Goal: Transaction & Acquisition: Purchase product/service

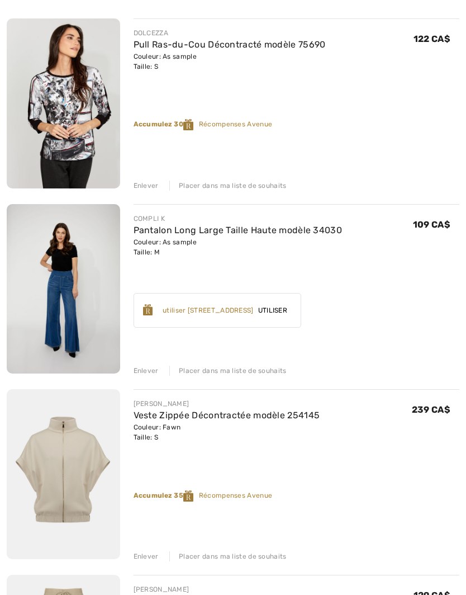
scroll to position [333, 0]
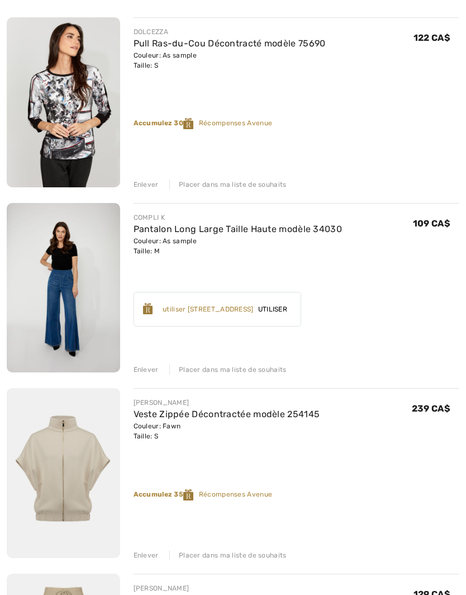
click at [148, 551] on div "Enlever" at bounding box center [146, 556] width 25 height 10
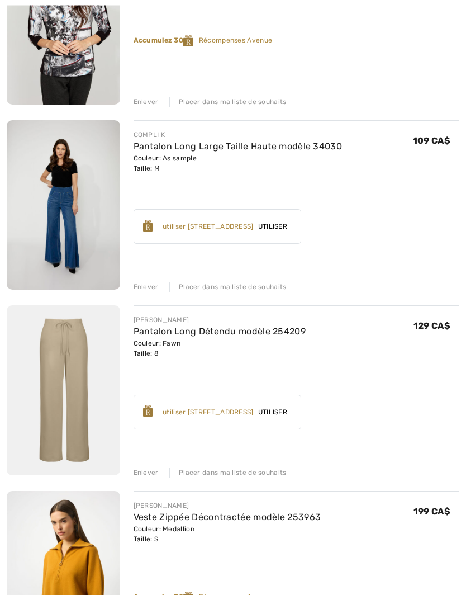
scroll to position [417, 0]
click at [149, 469] on div "Enlever" at bounding box center [146, 472] width 25 height 10
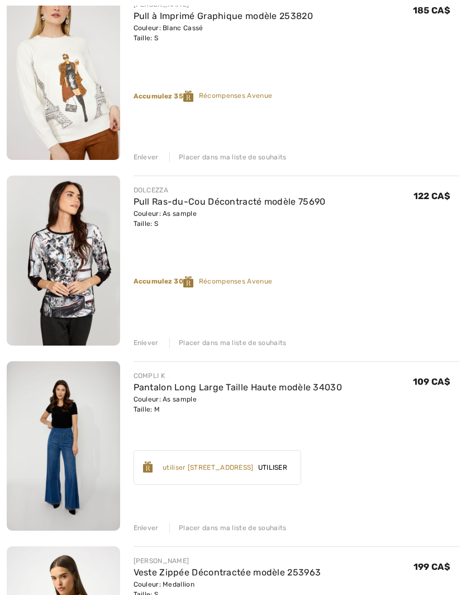
scroll to position [176, 0]
click at [246, 529] on div "Placer dans ma liste de souhaits" at bounding box center [227, 528] width 117 height 10
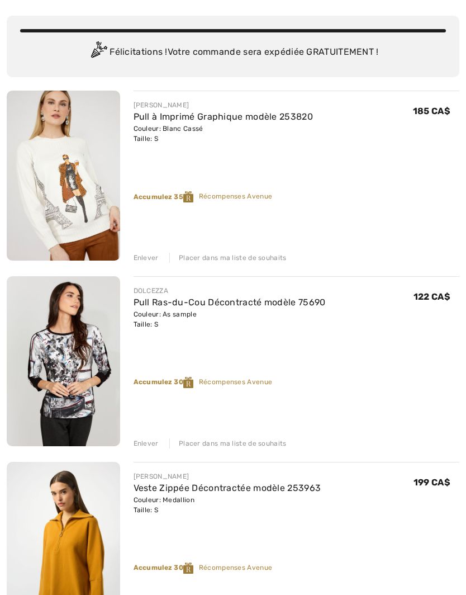
scroll to position [0, 0]
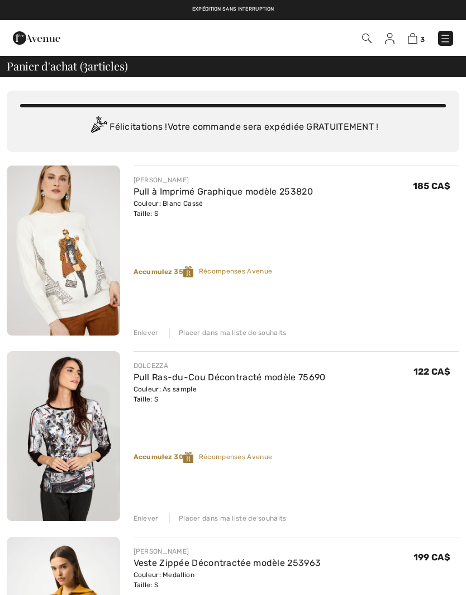
click at [392, 43] on img at bounding box center [390, 38] width 10 height 11
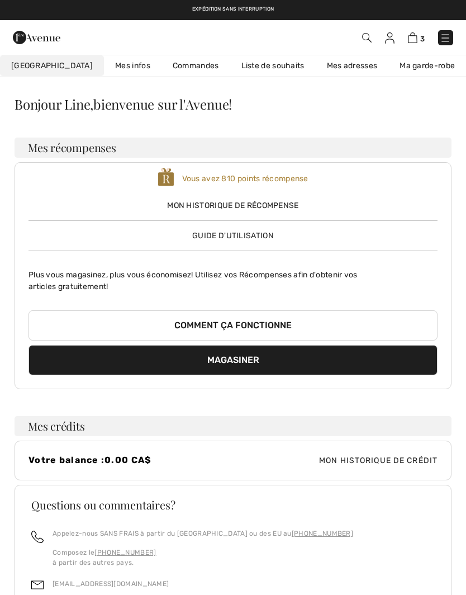
click at [253, 69] on link "Liste de souhaits" at bounding box center [273, 65] width 86 height 21
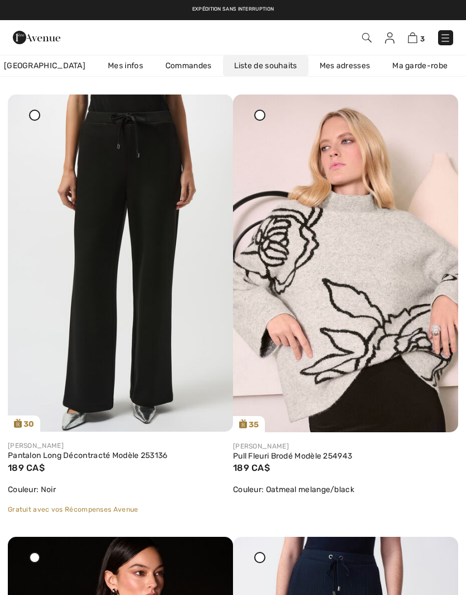
scroll to position [1422, 0]
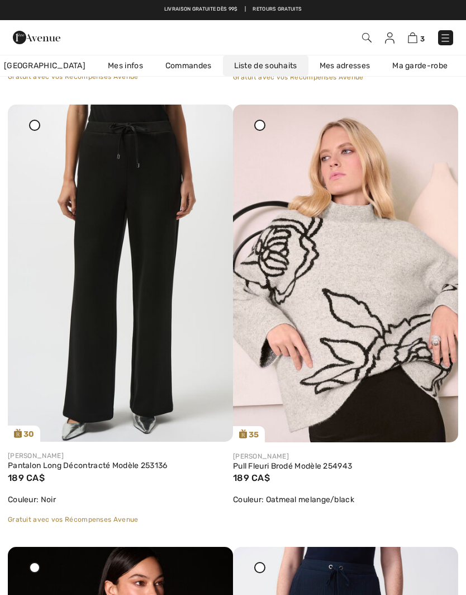
click at [163, 281] on img at bounding box center [120, 274] width 225 height 338
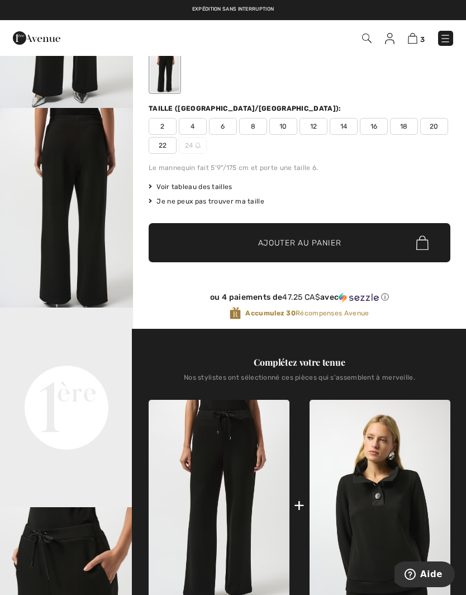
scroll to position [29, 0]
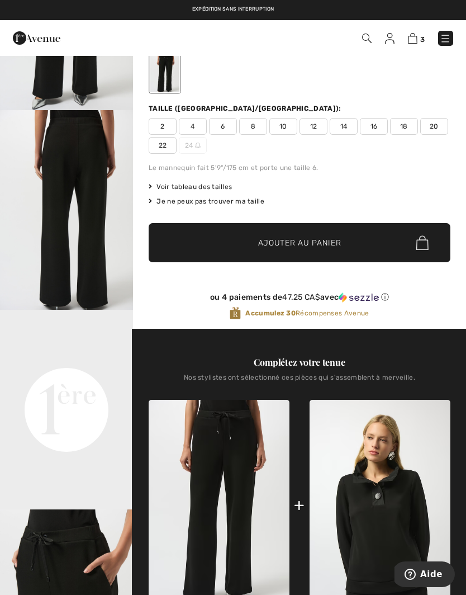
click at [81, 376] on video "Your browser does not support the video tag." at bounding box center [66, 343] width 133 height 67
click at [68, 376] on video "Your browser does not support the video tag." at bounding box center [66, 343] width 133 height 67
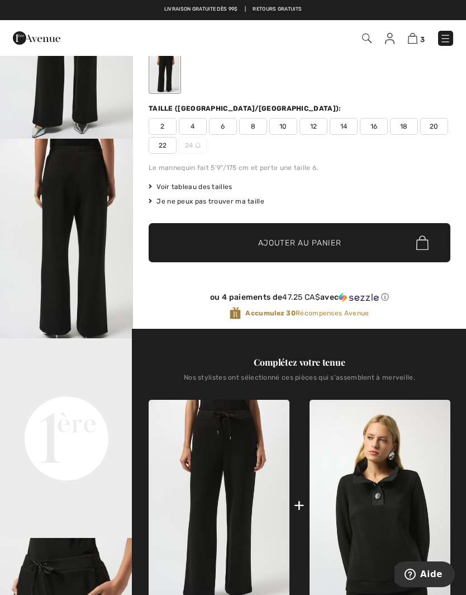
click at [87, 224] on img "2 / 5" at bounding box center [66, 239] width 133 height 200
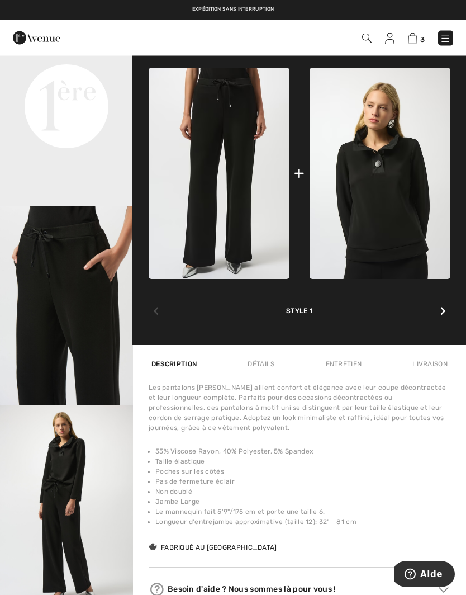
scroll to position [448, 0]
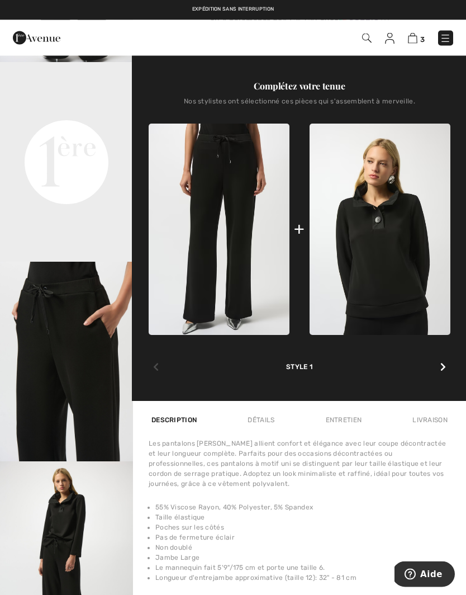
click at [446, 365] on div at bounding box center [443, 368] width 15 height 22
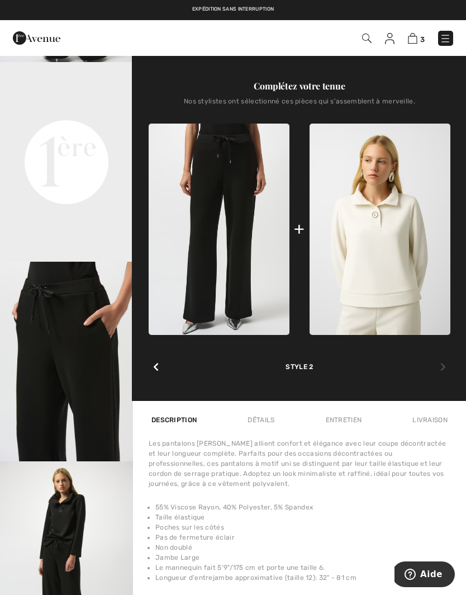
click at [161, 363] on div at bounding box center [156, 367] width 15 height 22
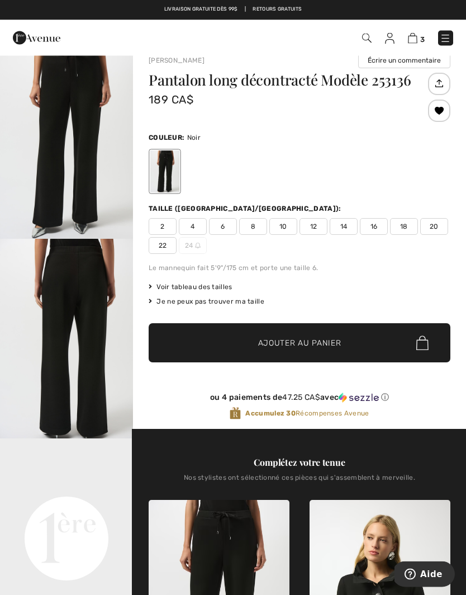
scroll to position [0, 0]
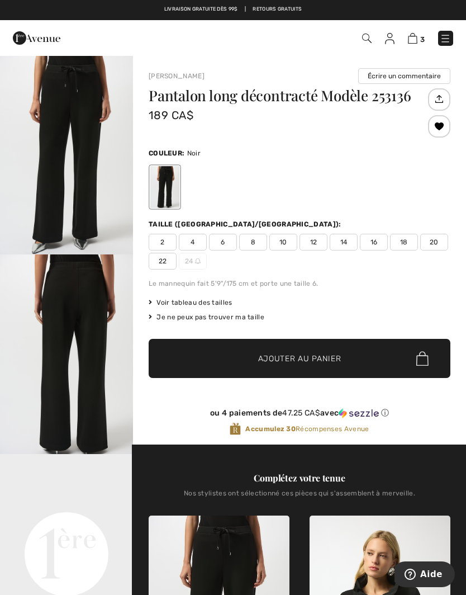
click at [257, 243] on span "8" at bounding box center [253, 242] width 28 height 17
click at [312, 356] on span "Ajouter au panier" at bounding box center [299, 359] width 83 height 12
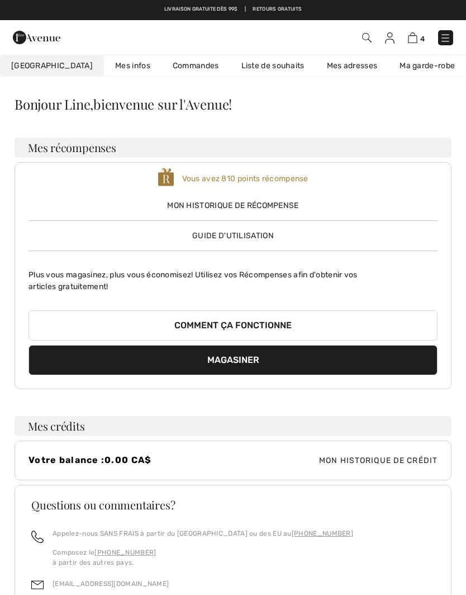
click at [241, 63] on link "Liste de souhaits" at bounding box center [273, 65] width 86 height 21
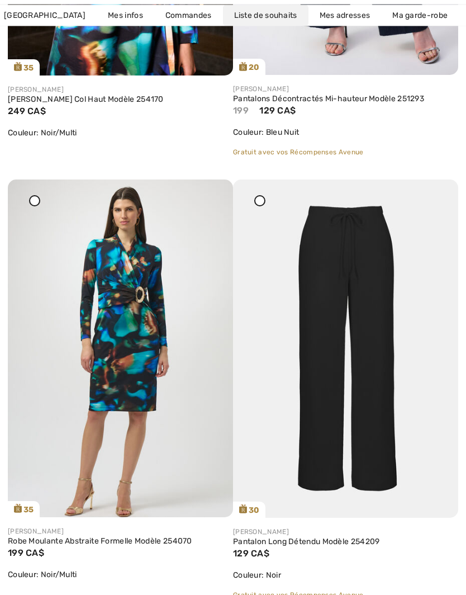
scroll to position [2231, 0]
click at [390, 364] on img at bounding box center [345, 348] width 225 height 338
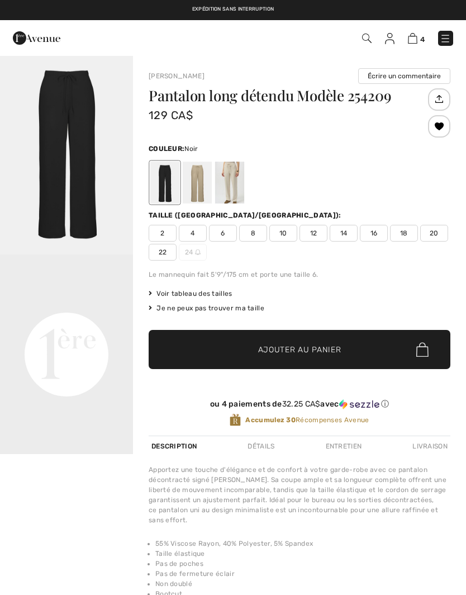
checkbox input "true"
click at [194, 185] on div at bounding box center [197, 183] width 29 height 42
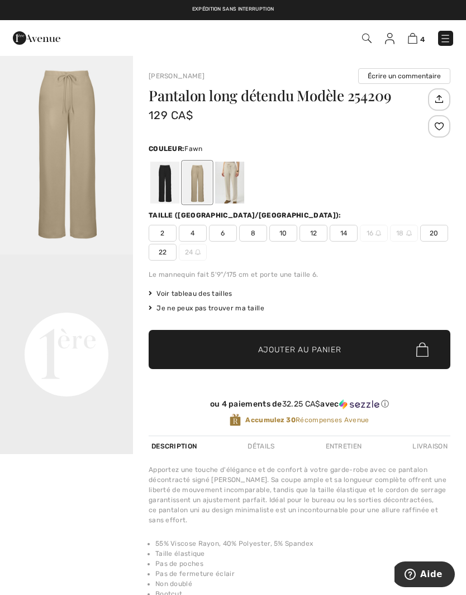
click at [238, 185] on div at bounding box center [229, 183] width 29 height 42
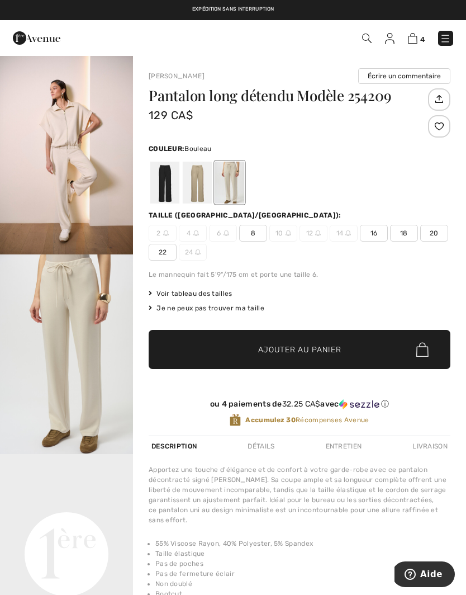
click at [79, 185] on img "1 / 6" at bounding box center [66, 155] width 133 height 200
click at [168, 176] on div at bounding box center [164, 183] width 29 height 42
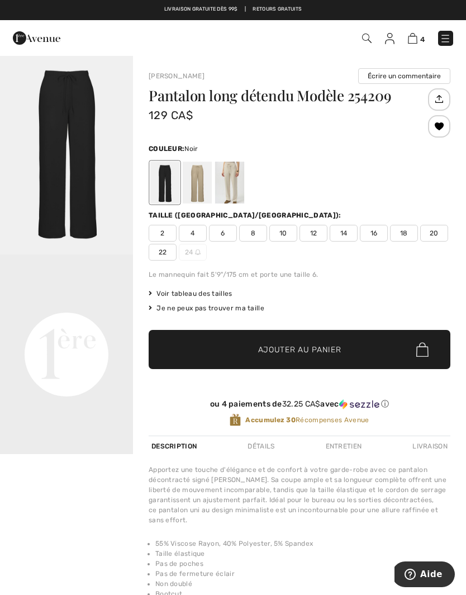
click at [256, 235] on span "8" at bounding box center [253, 233] width 28 height 17
click at [302, 351] on span "Ajouter au panier" at bounding box center [299, 350] width 83 height 12
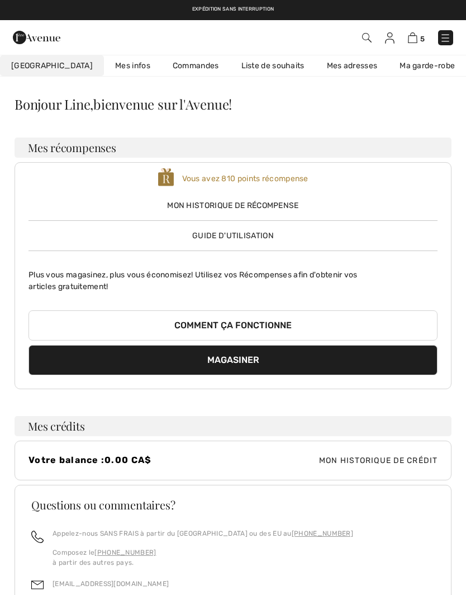
click at [417, 38] on img at bounding box center [413, 37] width 10 height 11
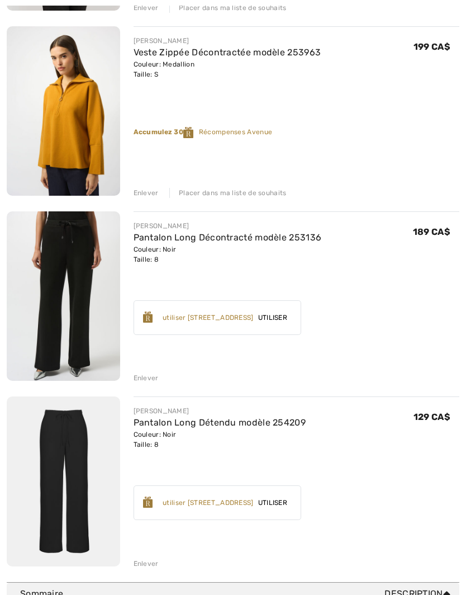
scroll to position [514, 0]
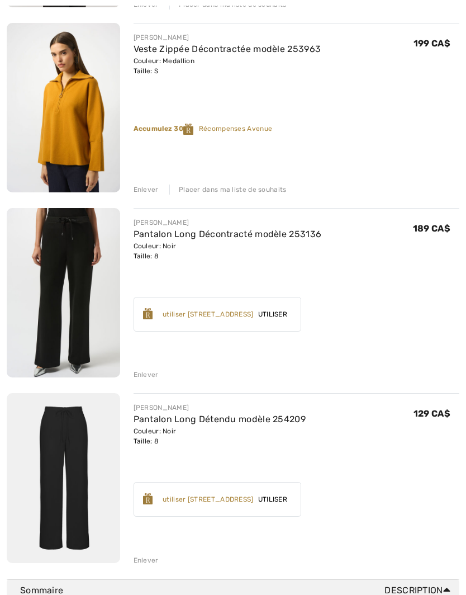
click at [65, 257] on img at bounding box center [64, 292] width 114 height 169
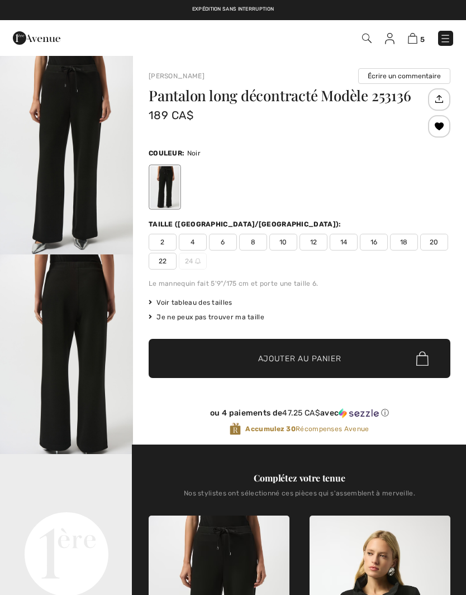
checkbox input "true"
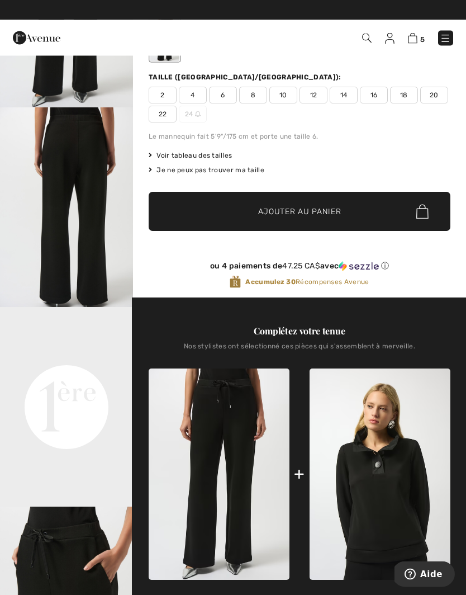
scroll to position [147, 0]
click at [91, 374] on video "Your browser does not support the video tag." at bounding box center [66, 340] width 133 height 67
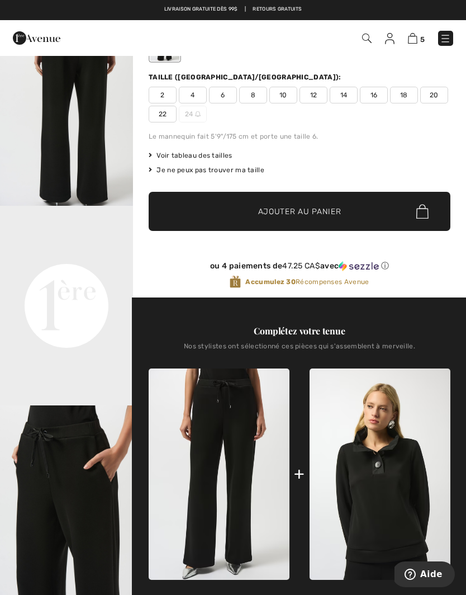
scroll to position [0, 0]
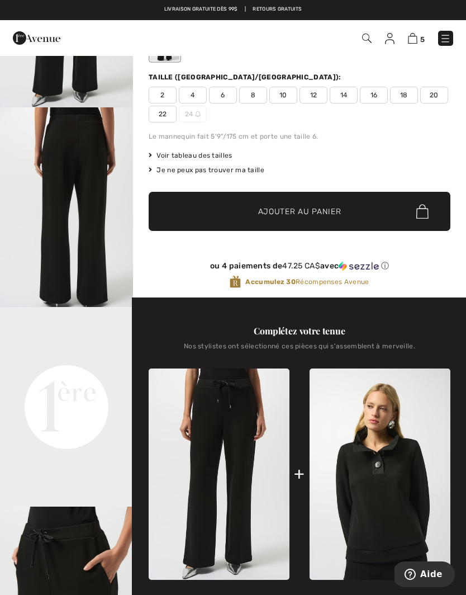
click at [72, 77] on img "1 / 5" at bounding box center [66, 8] width 133 height 200
click at [76, 374] on video "Your browser does not support the video tag." at bounding box center [66, 340] width 133 height 67
click at [80, 213] on img "2 / 5" at bounding box center [66, 207] width 133 height 200
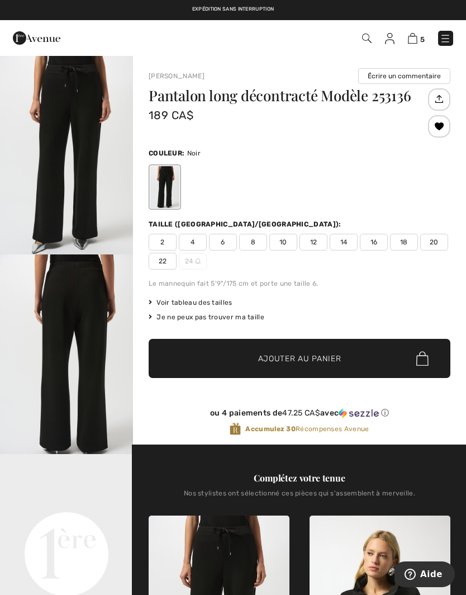
click at [417, 36] on img at bounding box center [413, 38] width 10 height 11
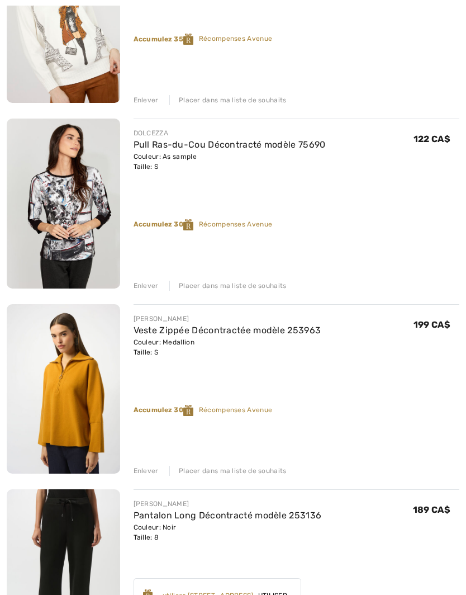
scroll to position [233, 0]
click at [60, 406] on img at bounding box center [64, 388] width 114 height 169
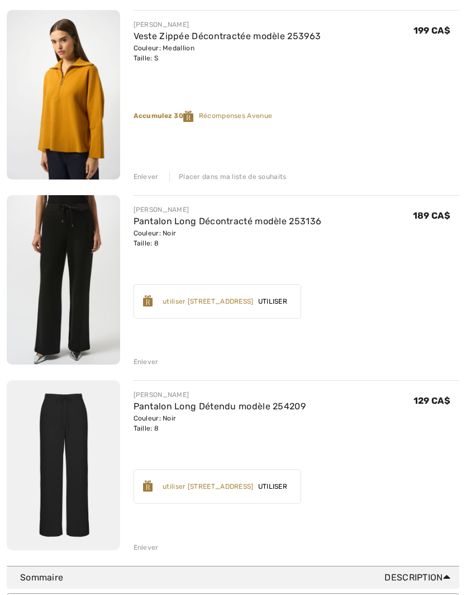
scroll to position [527, 0]
click at [143, 366] on div "Enlever" at bounding box center [146, 362] width 25 height 10
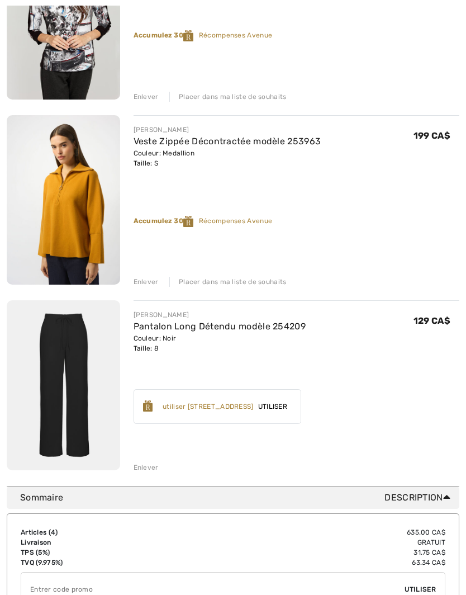
scroll to position [422, 0]
click at [292, 408] on span "Utiliser" at bounding box center [273, 406] width 38 height 10
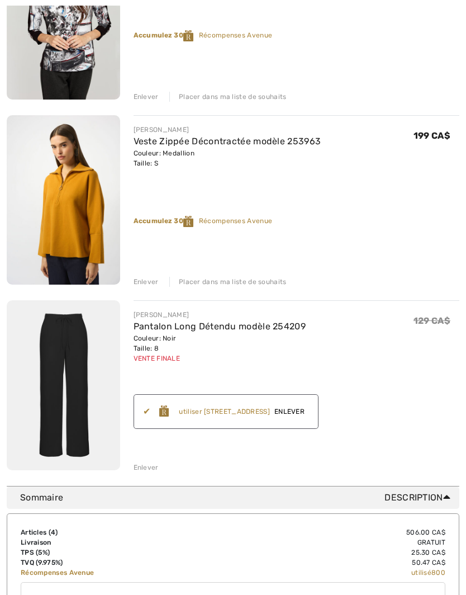
click at [309, 412] on span "Enlever" at bounding box center [289, 411] width 39 height 10
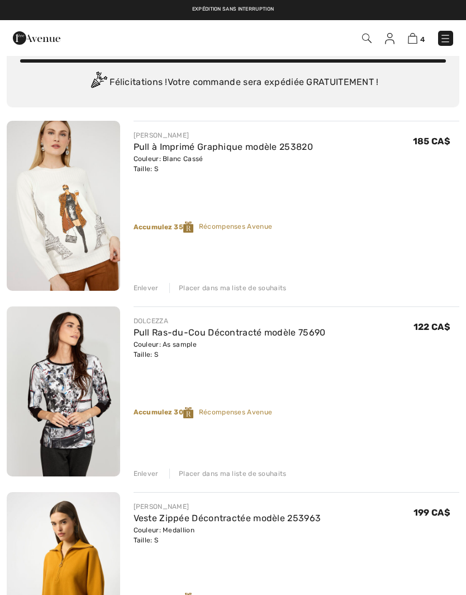
scroll to position [0, 0]
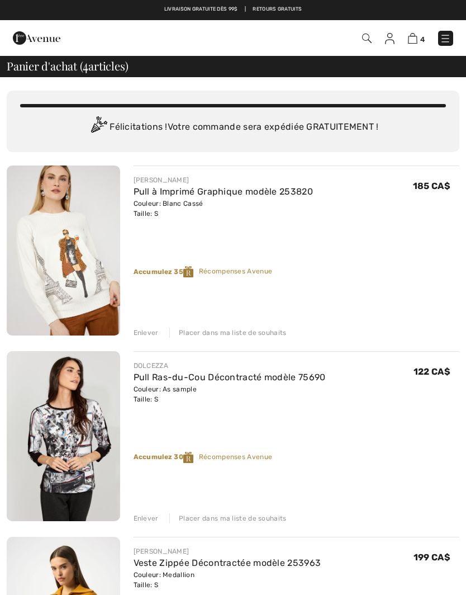
click at [446, 44] on img at bounding box center [445, 38] width 11 height 11
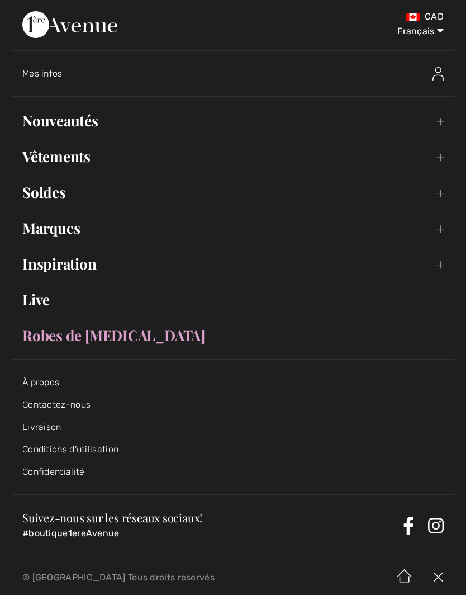
click at [446, 125] on link "Nouveautés Toggle submenu" at bounding box center [233, 120] width 444 height 25
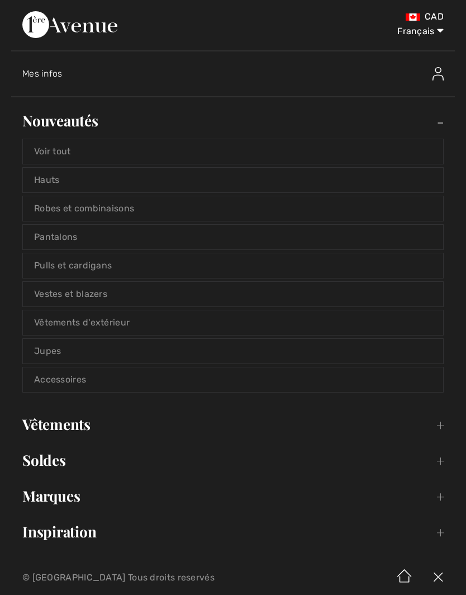
click at [392, 154] on link "Voir tout" at bounding box center [233, 151] width 420 height 25
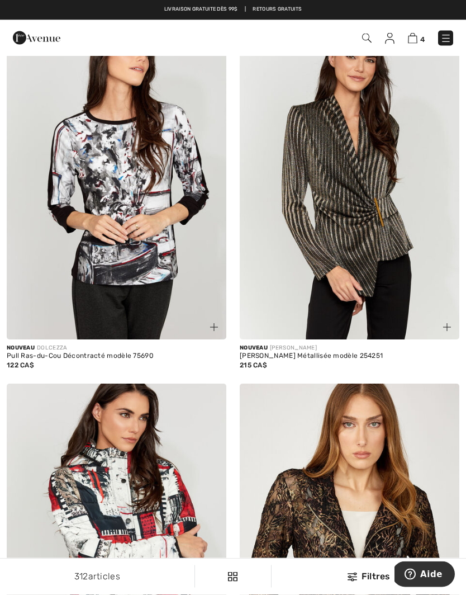
scroll to position [882, 0]
click at [150, 224] on img at bounding box center [117, 175] width 220 height 330
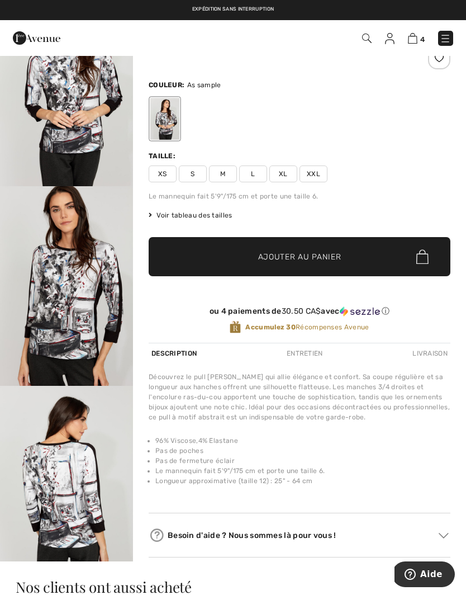
scroll to position [68, 0]
click at [212, 218] on span "Voir tableau des tailles" at bounding box center [191, 216] width 84 height 10
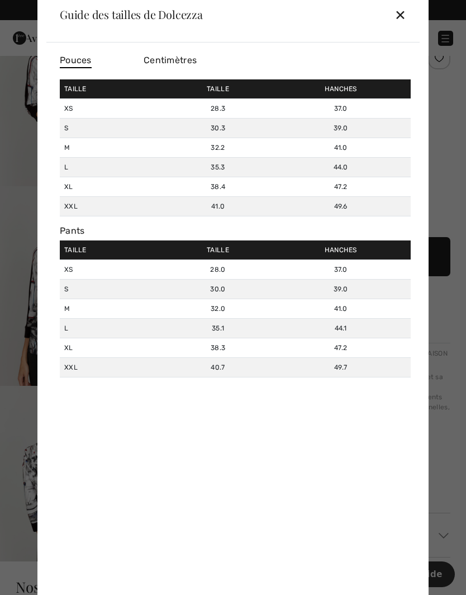
click at [405, 26] on div "✕" at bounding box center [401, 14] width 12 height 23
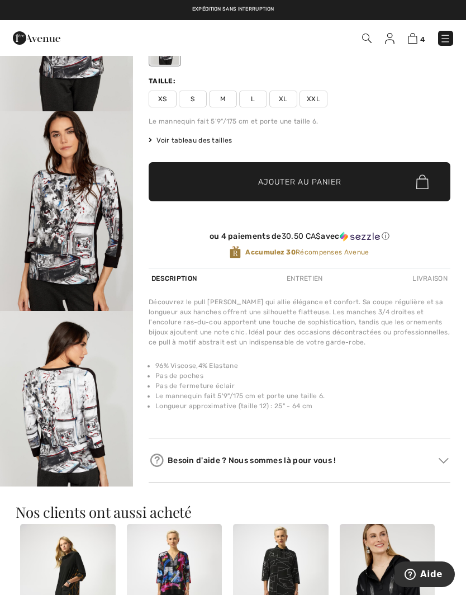
scroll to position [0, 0]
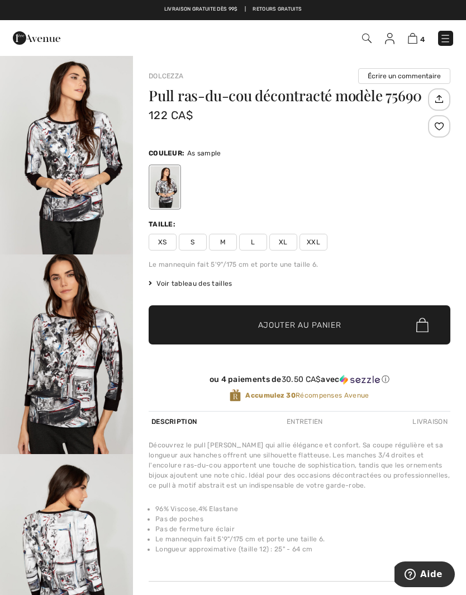
click at [445, 37] on img at bounding box center [445, 38] width 11 height 11
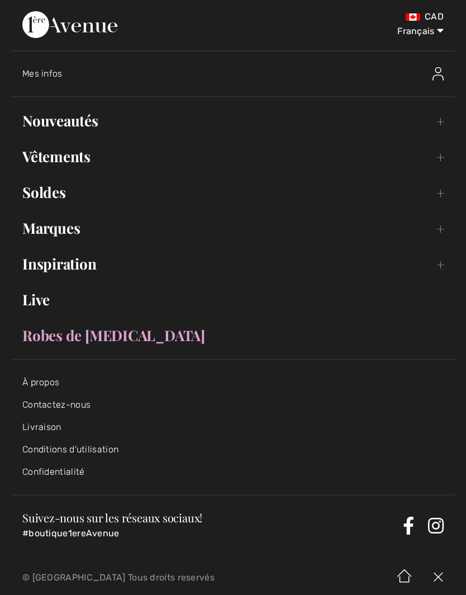
click at [446, 262] on link "Inspiration Toggle submenu" at bounding box center [233, 264] width 444 height 25
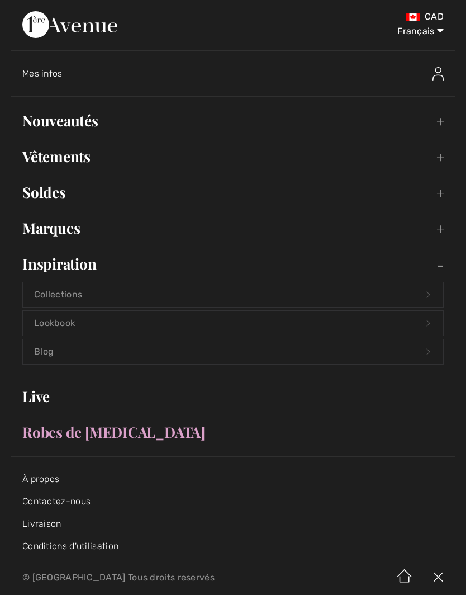
click at [431, 323] on link "Lookbook Open submenu" at bounding box center [233, 323] width 420 height 25
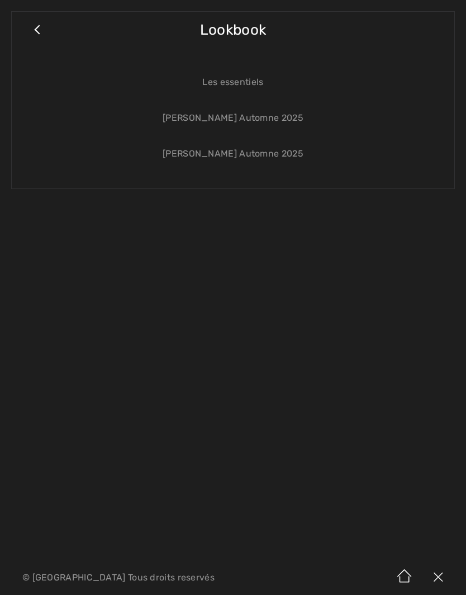
click at [283, 153] on link "[PERSON_NAME] Automne 2025" at bounding box center [233, 153] width 420 height 25
